Goal: Task Accomplishment & Management: Manage account settings

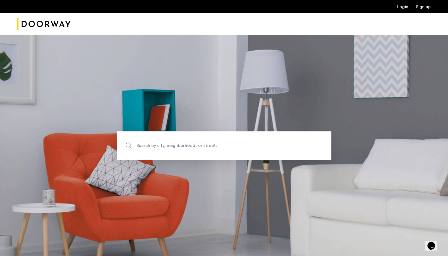
click at [403, 4] on ul "Login Sign up" at bounding box center [223, 6] width 413 height 7
click at [404, 7] on link "Login" at bounding box center [402, 7] width 11 height 4
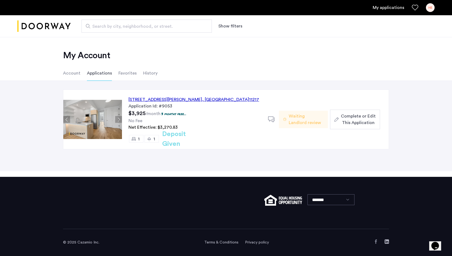
click at [428, 7] on div "HE" at bounding box center [430, 7] width 9 height 9
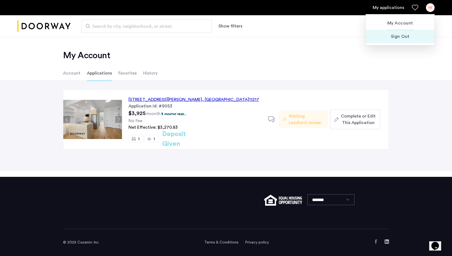
click at [396, 36] on span "Sign Out" at bounding box center [401, 36] width 60 height 7
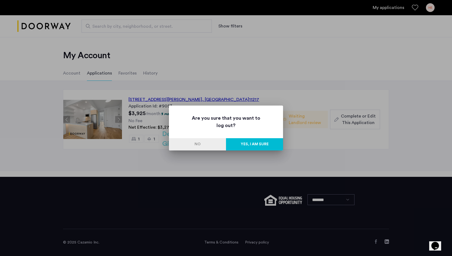
click at [264, 145] on button "Yes, I am sure" at bounding box center [254, 144] width 57 height 12
